Goal: Find specific page/section: Find specific page/section

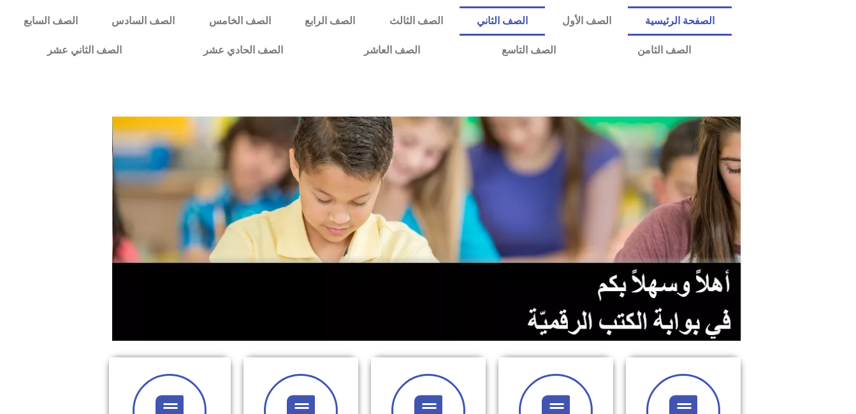
click at [544, 18] on link "الصف الثاني" at bounding box center [502, 20] width 85 height 29
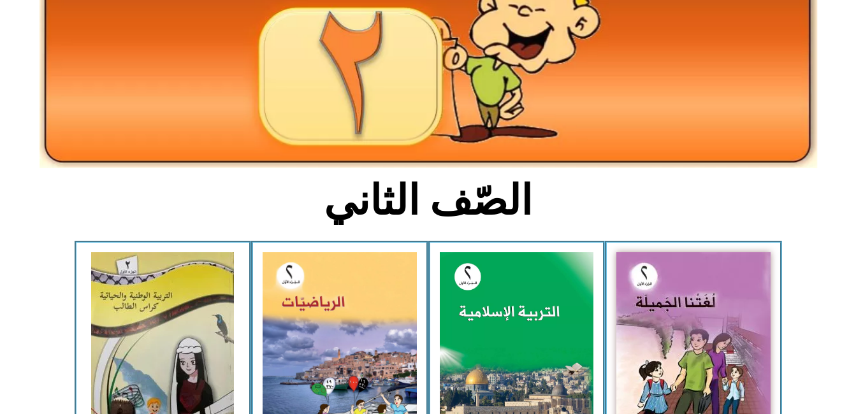
scroll to position [160, 0]
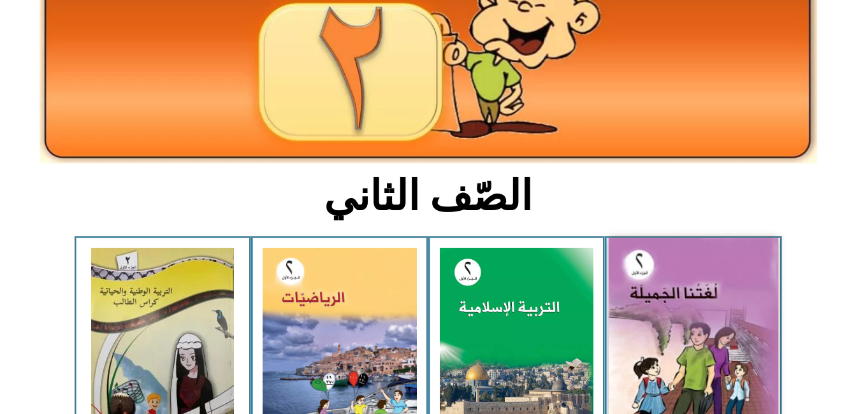
click at [655, 298] on img at bounding box center [694, 343] width 170 height 210
click at [667, 331] on img at bounding box center [694, 343] width 170 height 210
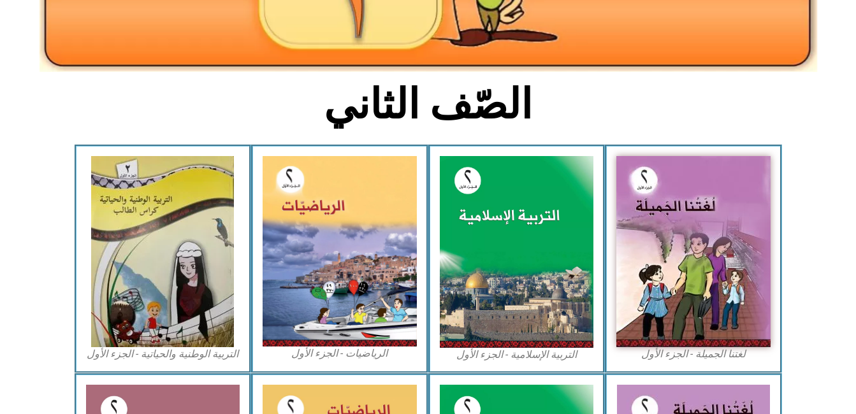
scroll to position [255, 0]
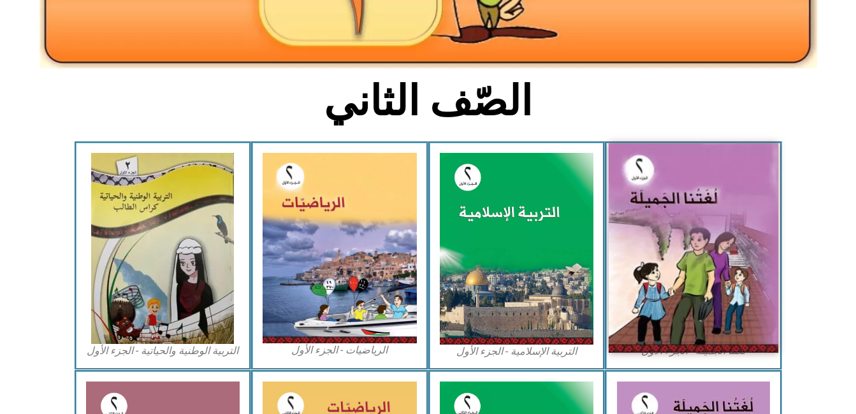
click at [694, 266] on img at bounding box center [694, 248] width 170 height 210
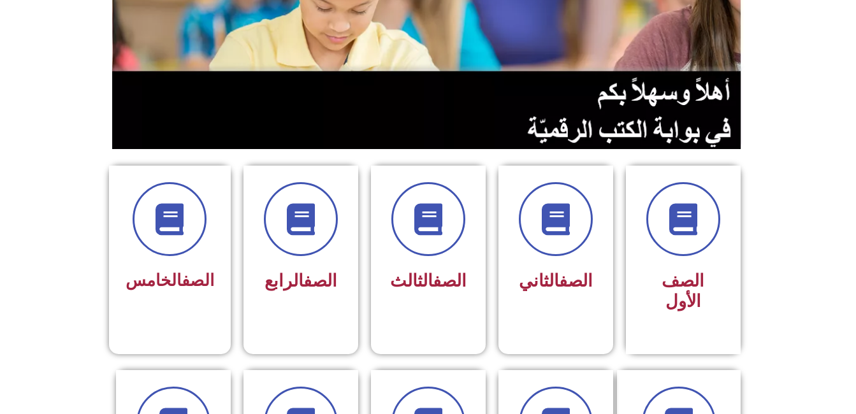
scroll to position [197, 0]
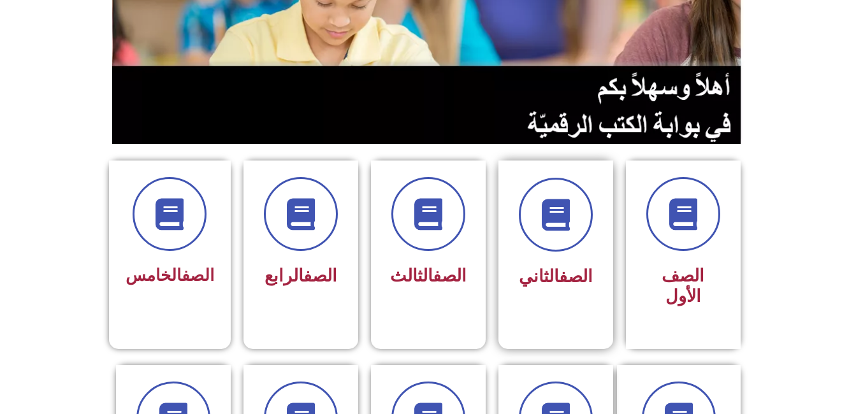
click at [508, 231] on div "الصف الثاني" at bounding box center [555, 245] width 115 height 169
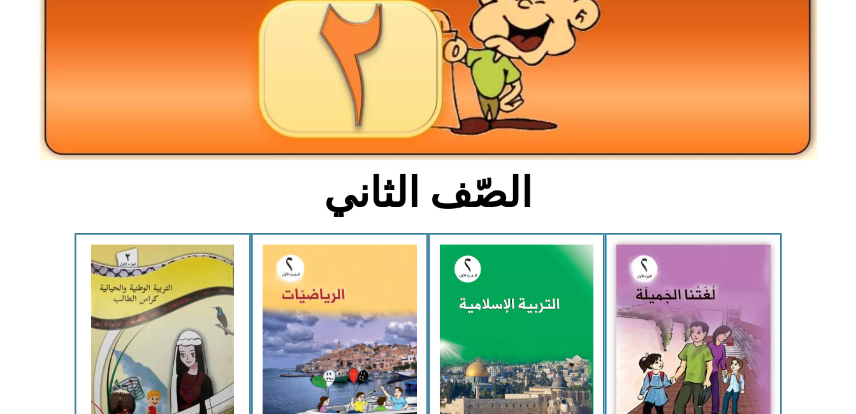
scroll to position [193, 0]
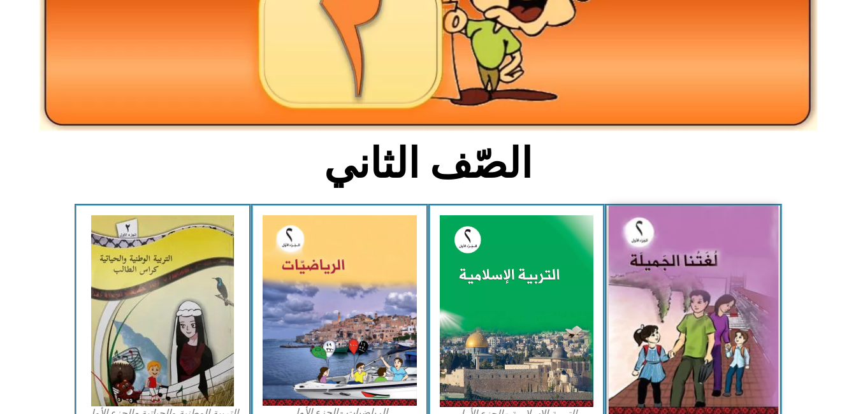
click at [688, 242] on img at bounding box center [694, 311] width 170 height 210
click at [658, 338] on img at bounding box center [694, 311] width 170 height 210
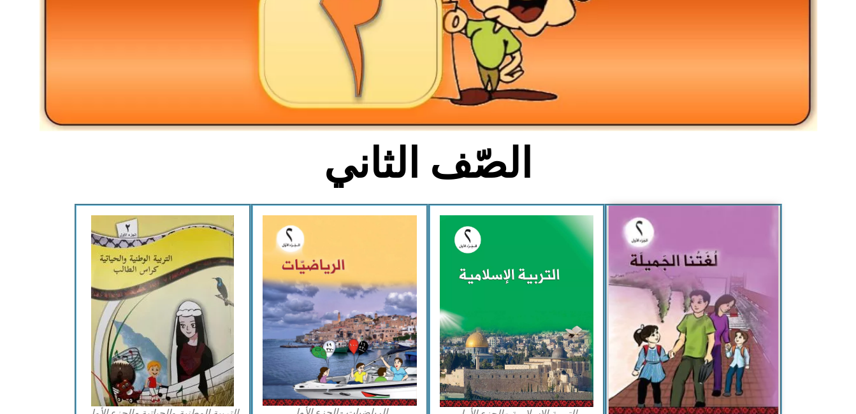
click at [658, 338] on img at bounding box center [694, 311] width 170 height 210
